Goal: Information Seeking & Learning: Learn about a topic

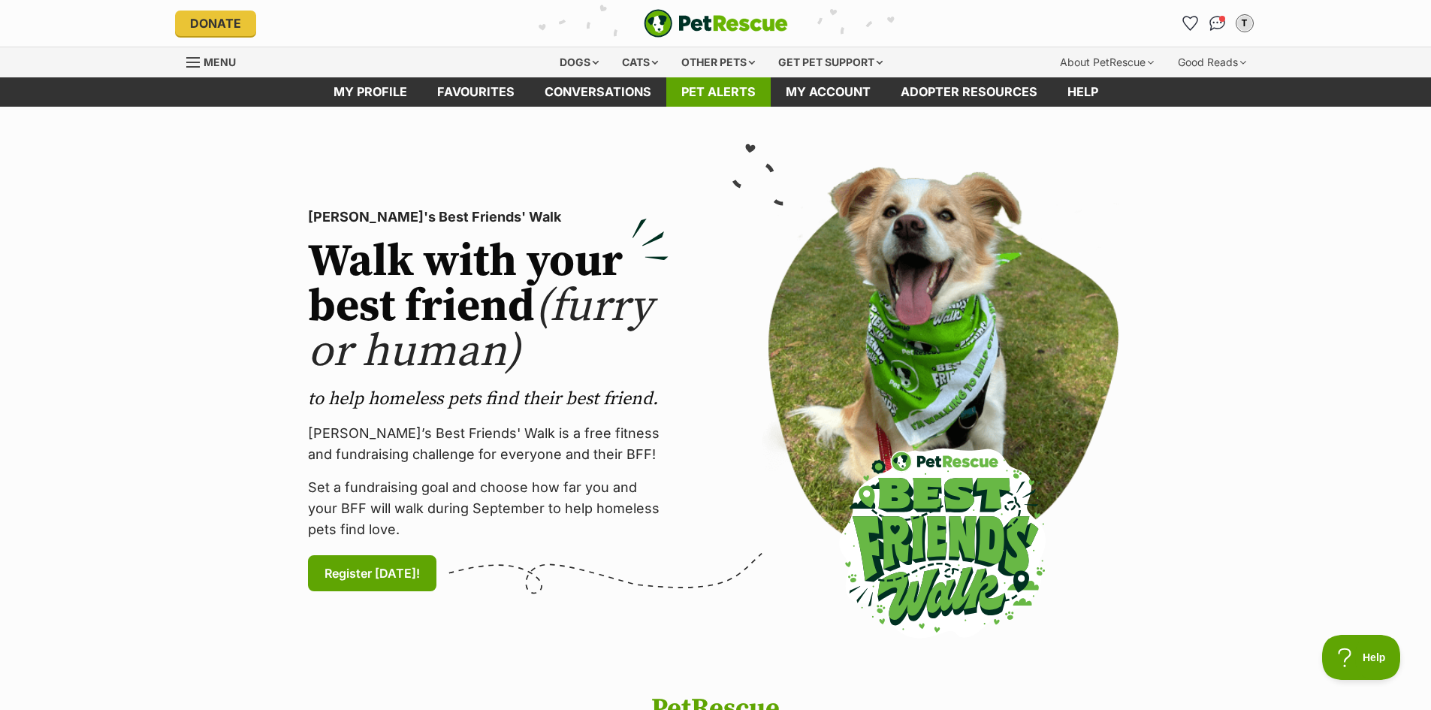
click at [739, 100] on link "Pet alerts" at bounding box center [718, 91] width 104 height 29
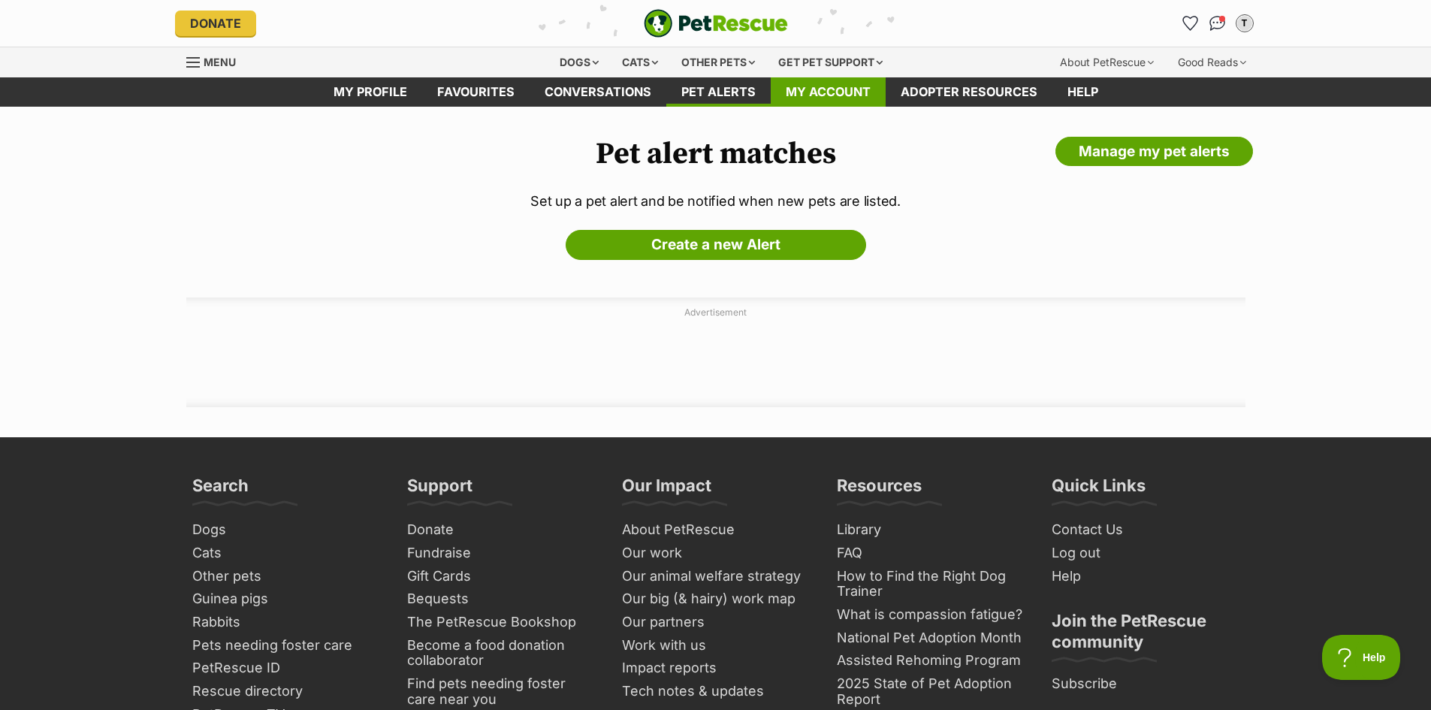
click at [837, 89] on link "My account" at bounding box center [828, 91] width 115 height 29
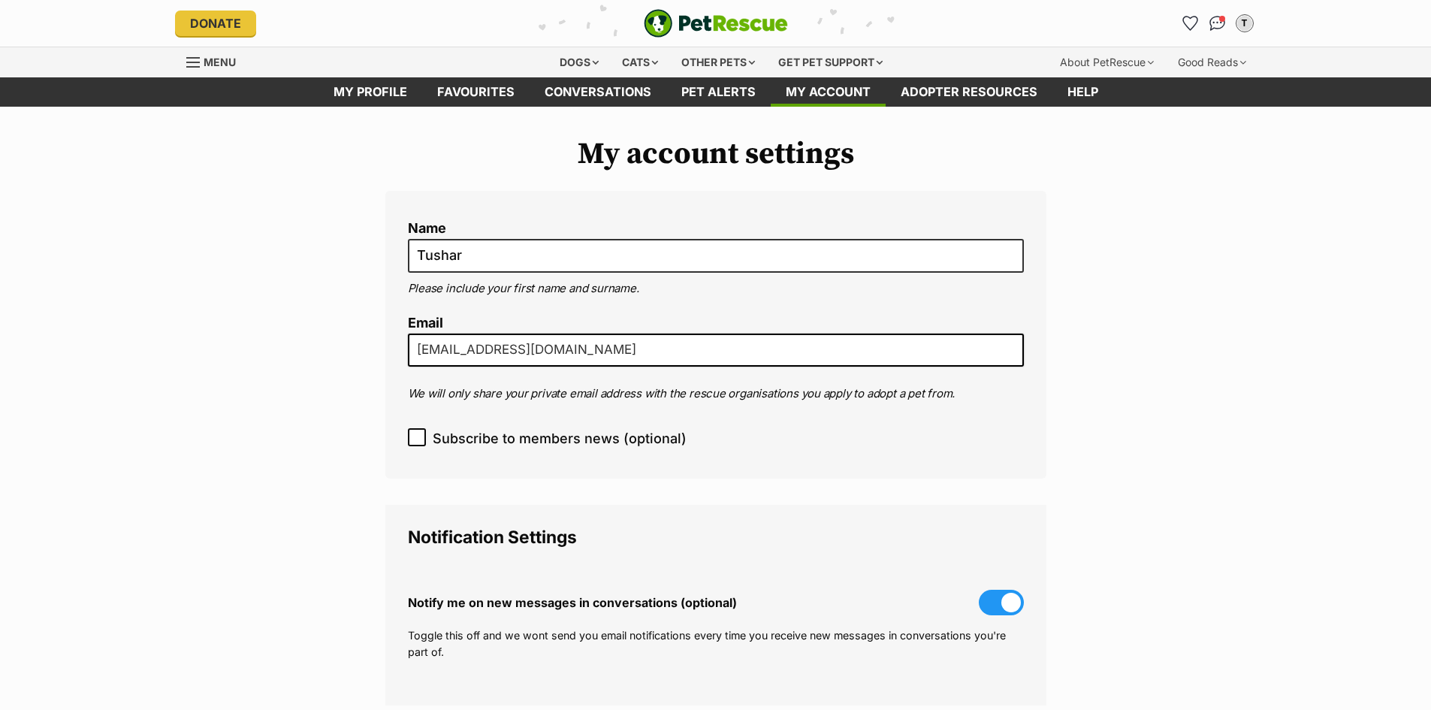
click at [563, 89] on link "Conversations" at bounding box center [598, 91] width 137 height 29
click at [417, 92] on link "My profile" at bounding box center [370, 91] width 104 height 29
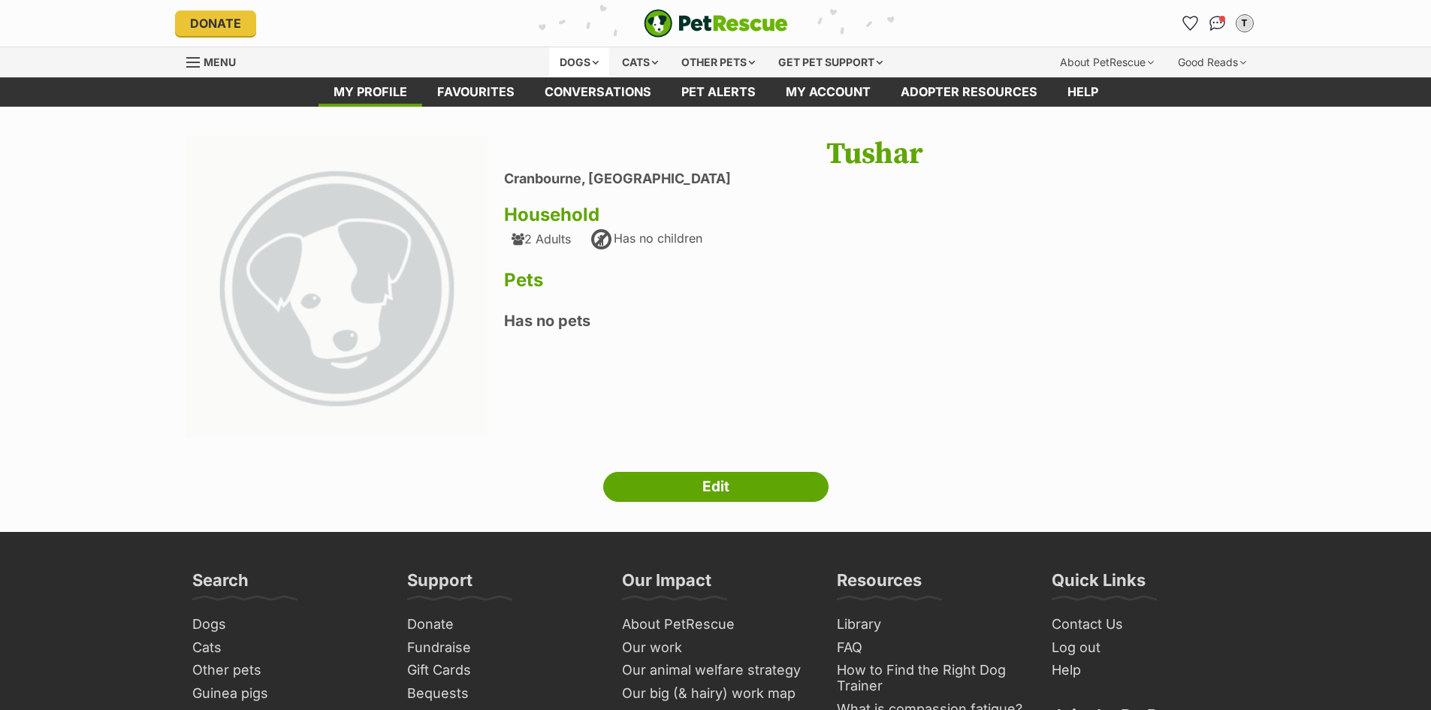
click at [554, 63] on div "Dogs" at bounding box center [579, 62] width 60 height 30
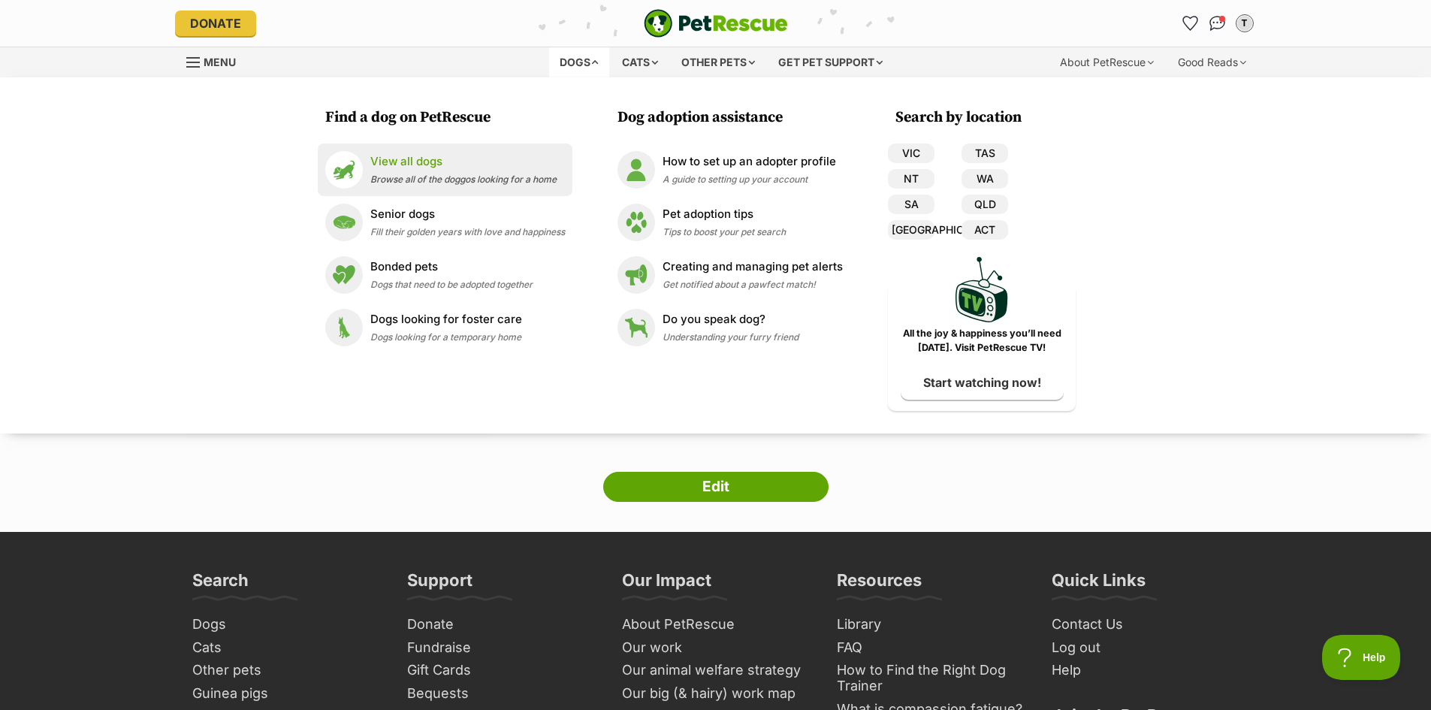
click at [443, 164] on p "View all dogs" at bounding box center [463, 161] width 186 height 17
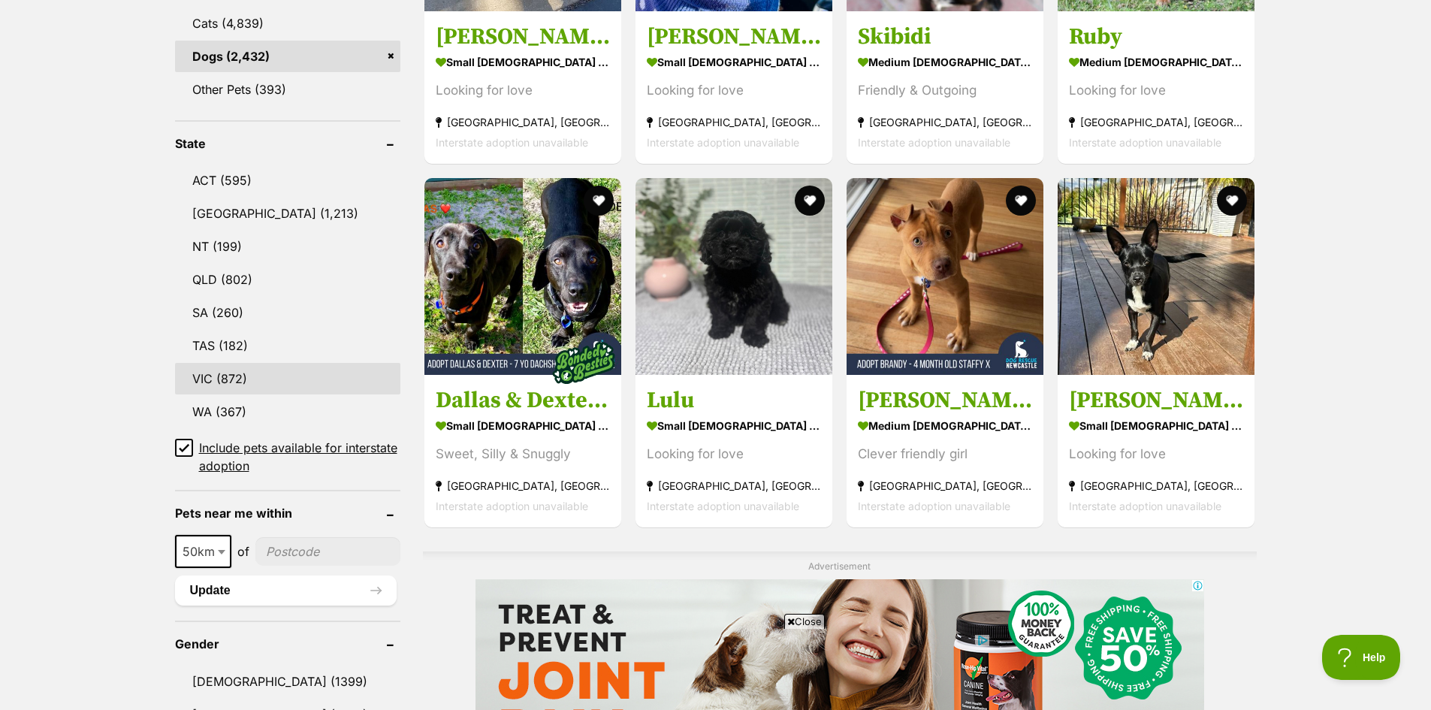
click at [301, 364] on link "VIC (872)" at bounding box center [287, 379] width 225 height 32
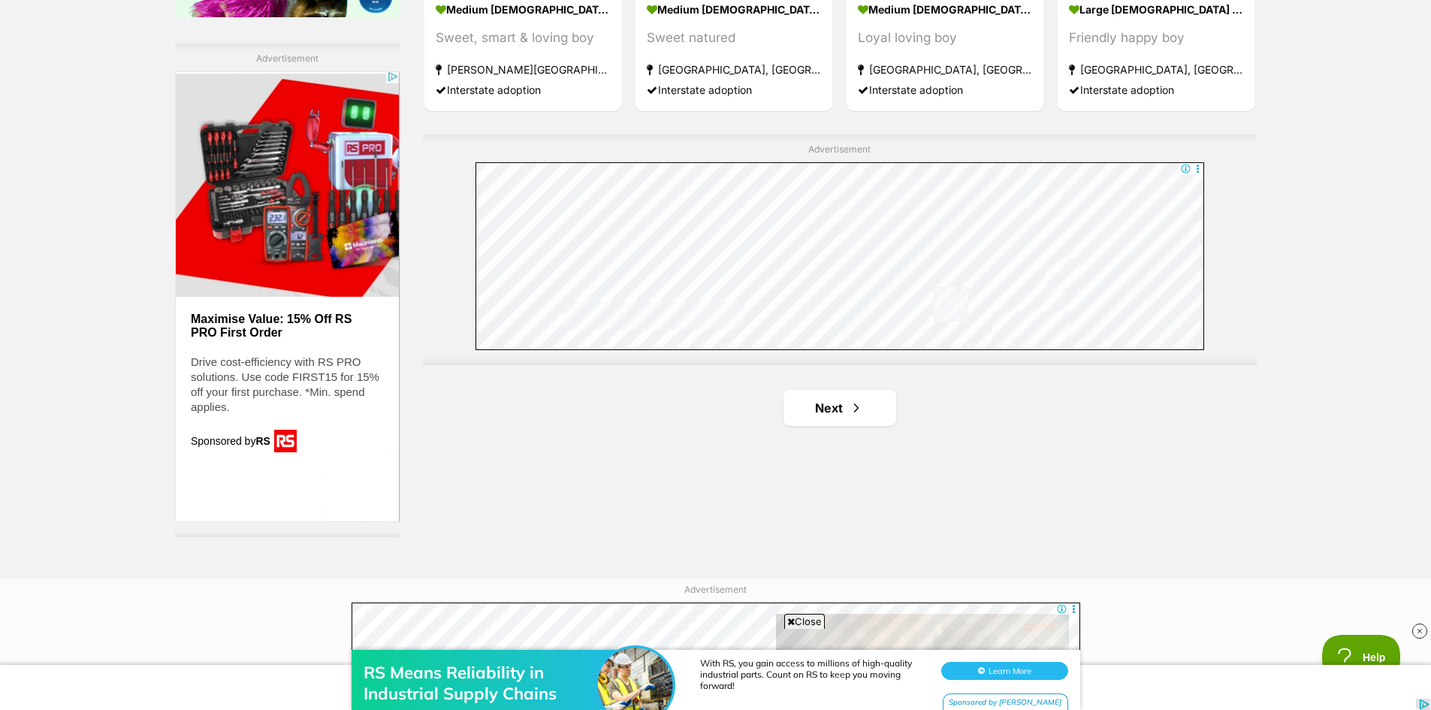
scroll to position [2704, 0]
